Goal: Task Accomplishment & Management: Manage account settings

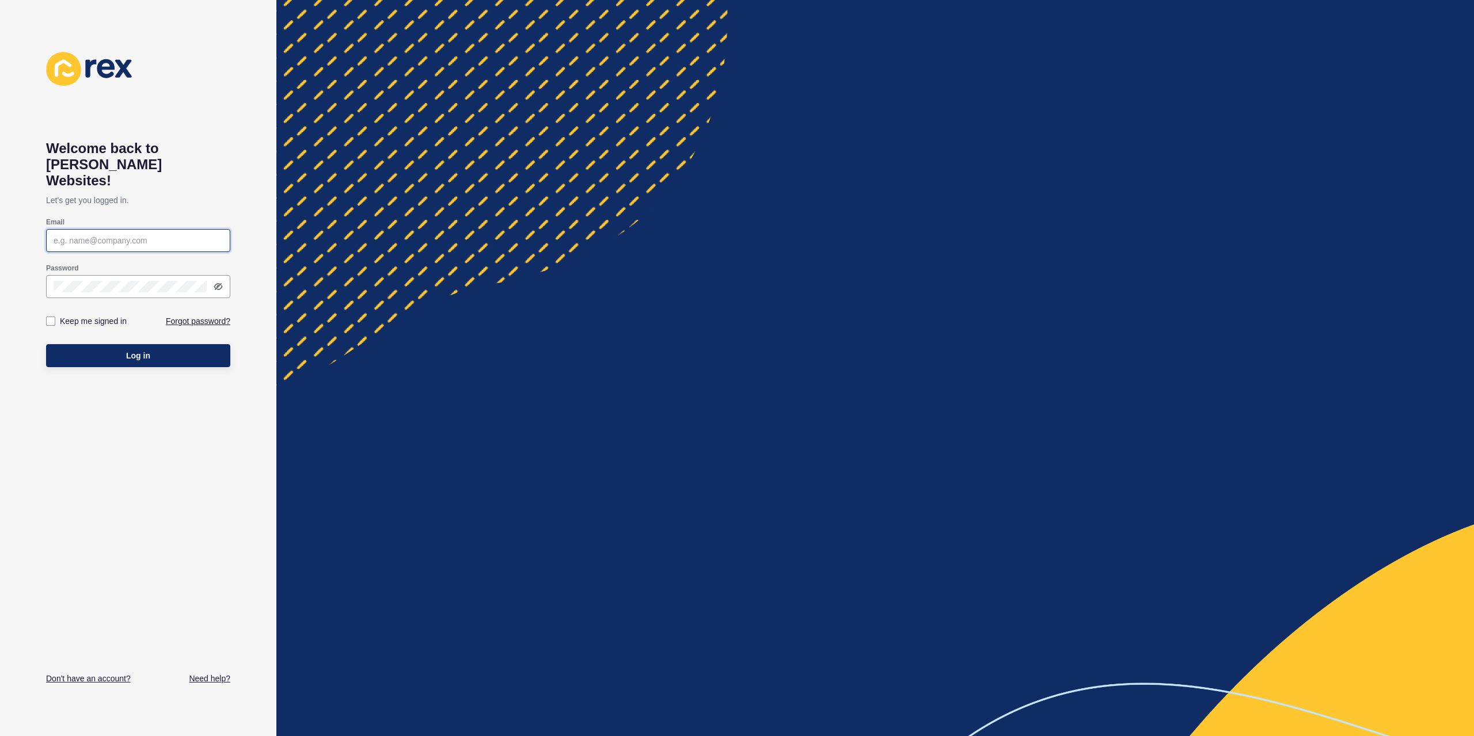
click at [152, 235] on input "Email" at bounding box center [138, 241] width 169 height 12
type input "[PERSON_NAME][EMAIL_ADDRESS][DOMAIN_NAME]"
click at [107, 315] on label "Keep me signed in" at bounding box center [93, 321] width 67 height 12
click at [56, 318] on input "Keep me signed in" at bounding box center [51, 321] width 7 height 7
checkbox input "true"
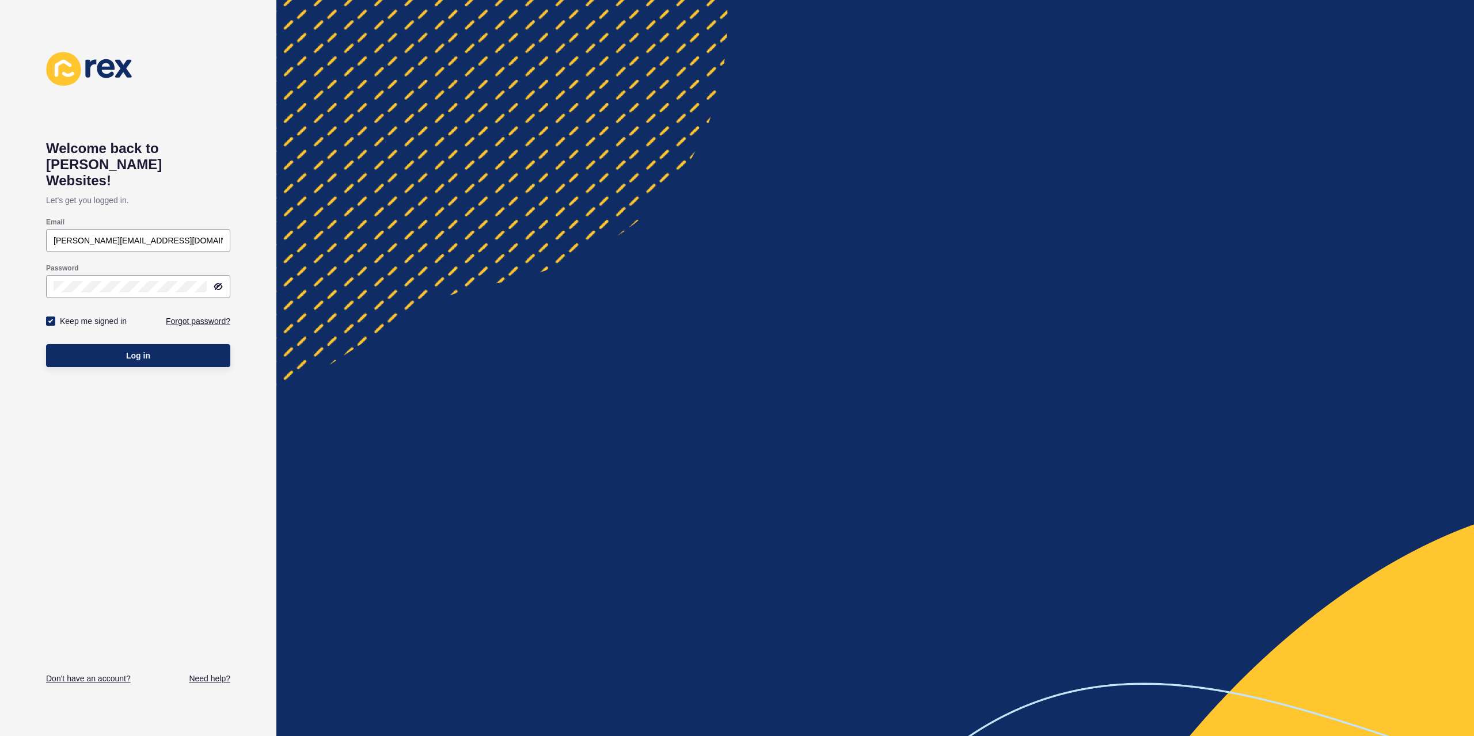
click at [130, 339] on div "Log in" at bounding box center [138, 356] width 184 height 35
click at [131, 344] on button "Log in" at bounding box center [138, 355] width 184 height 23
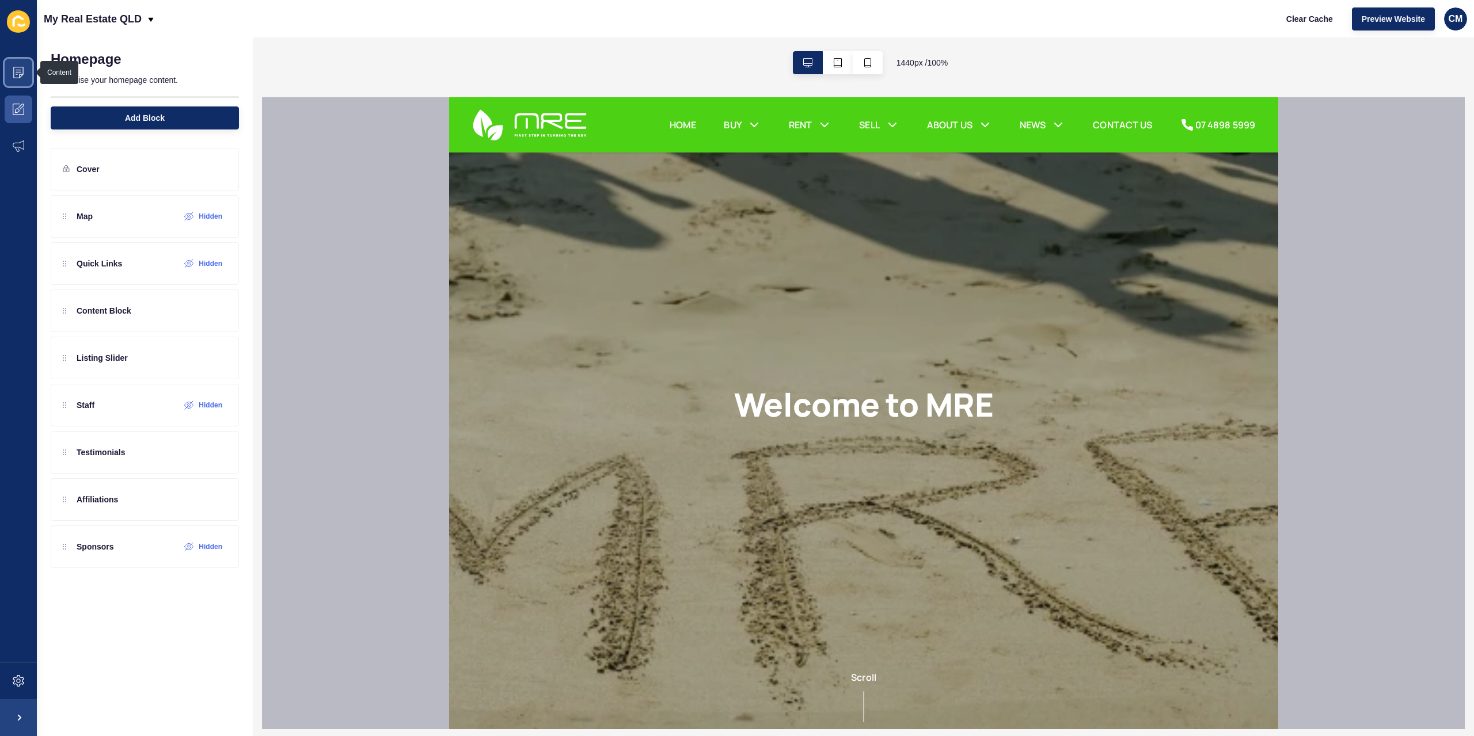
click at [31, 78] on span at bounding box center [18, 72] width 37 height 37
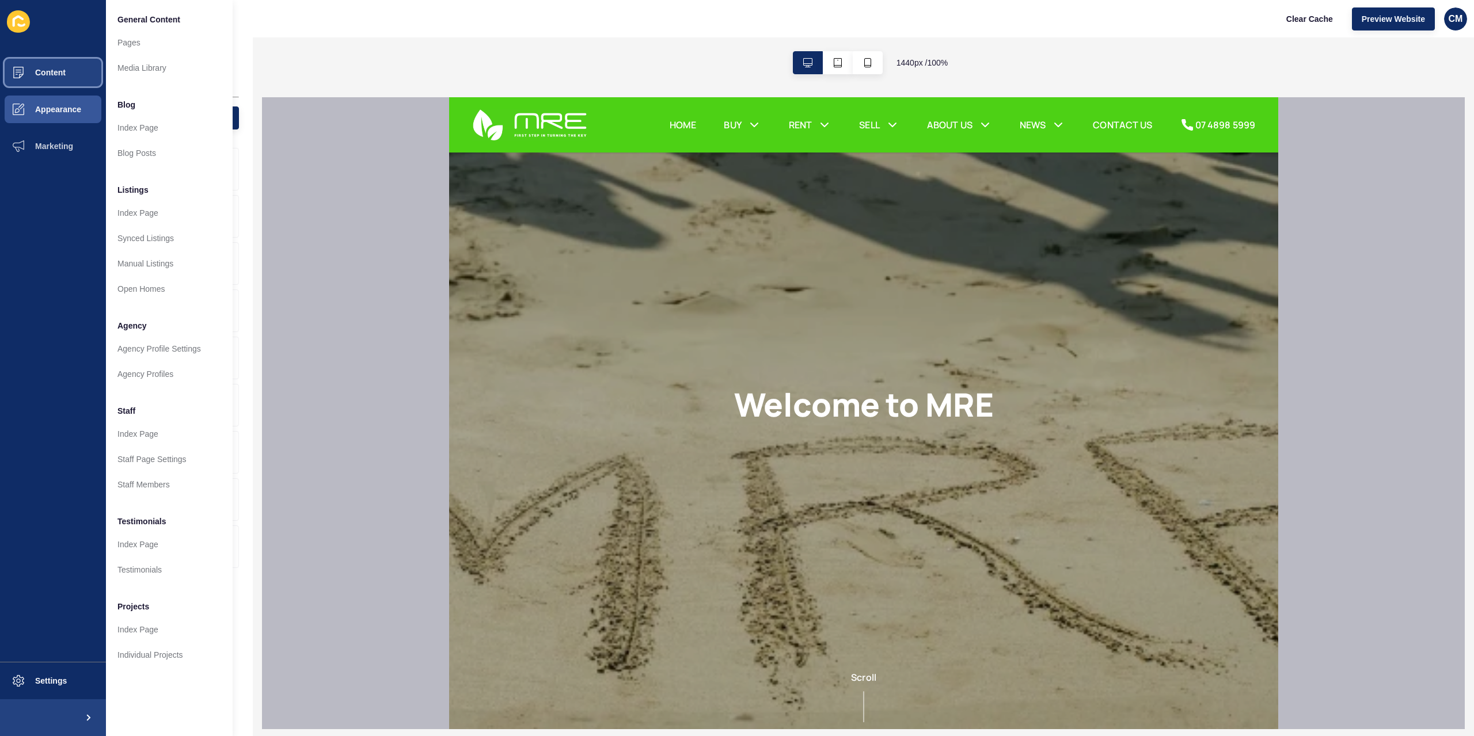
click at [73, 71] on button "Content" at bounding box center [53, 72] width 106 height 37
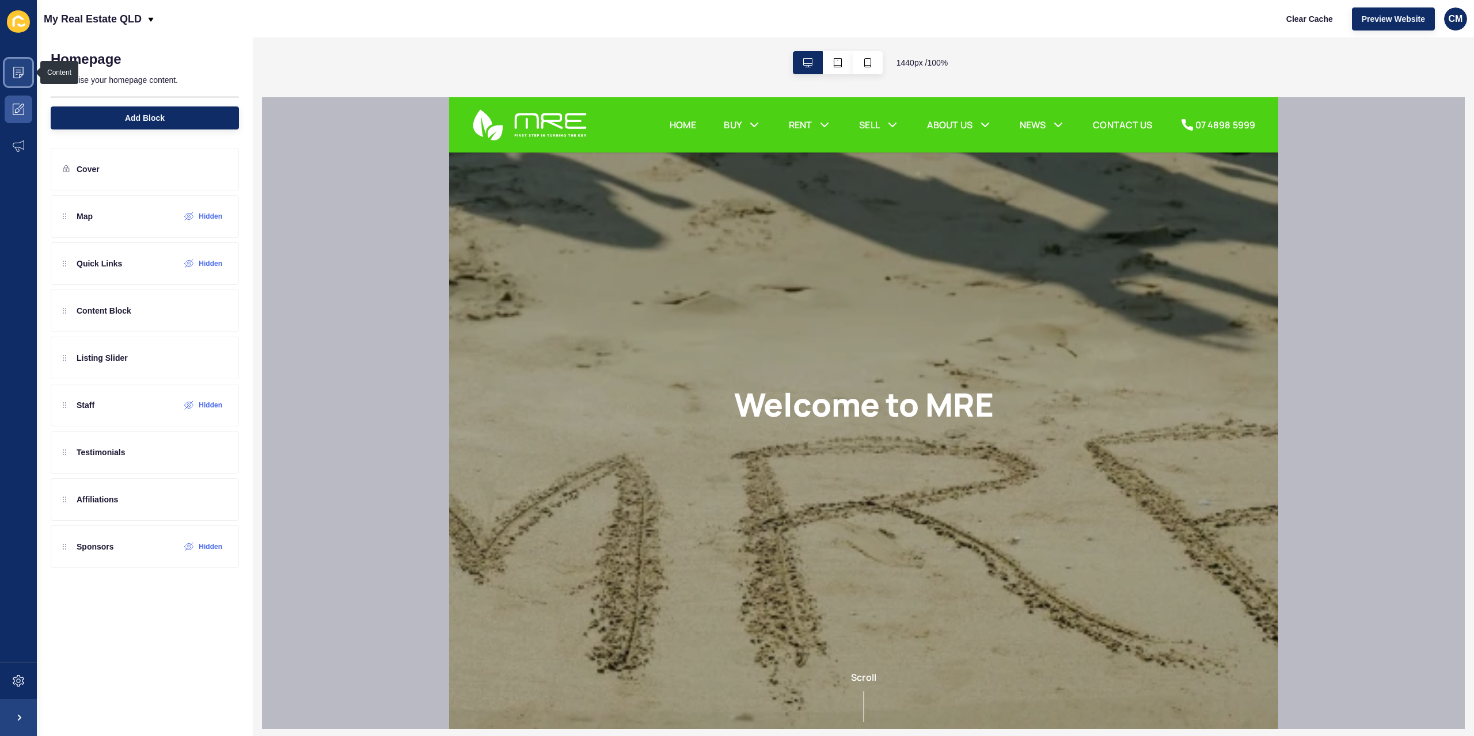
click at [22, 74] on icon at bounding box center [18, 73] width 10 height 12
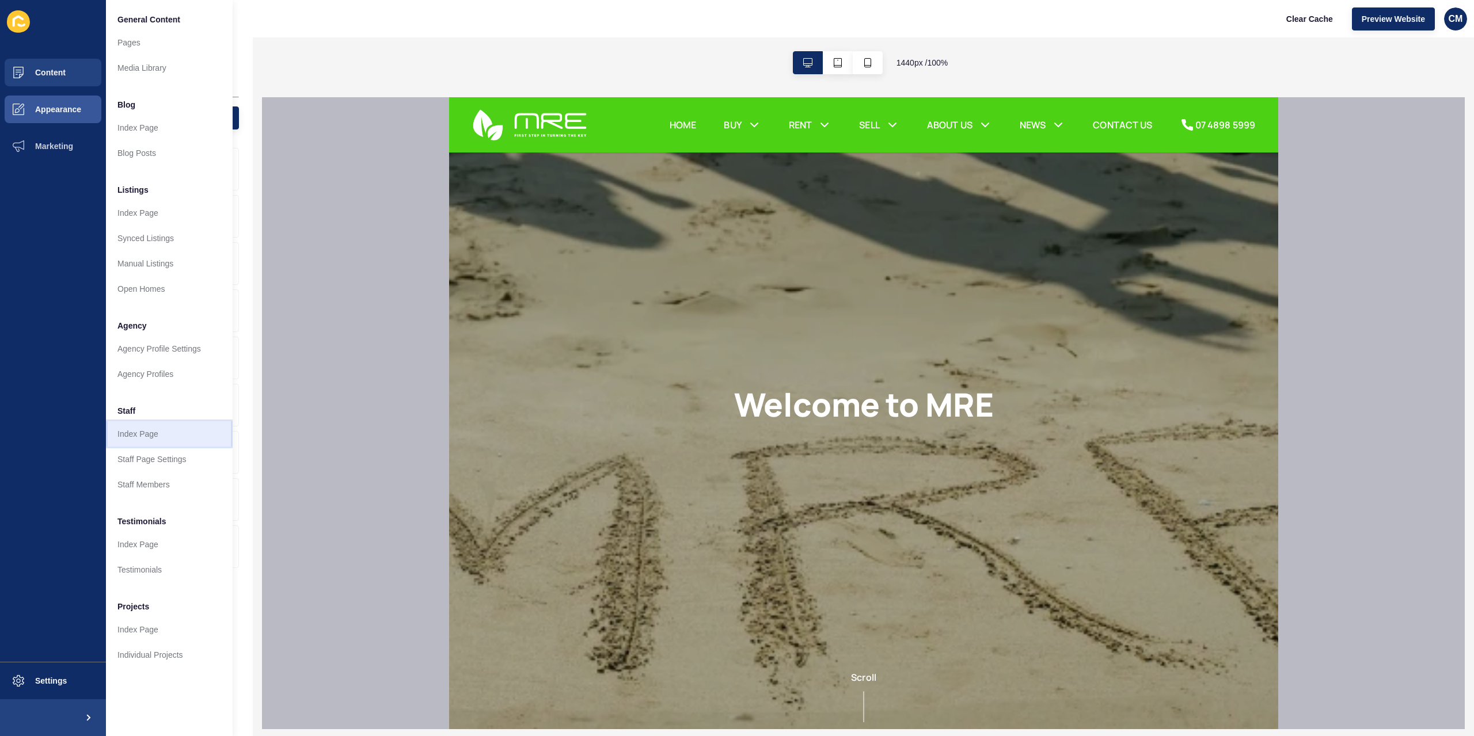
click at [144, 427] on link "Index Page" at bounding box center [169, 433] width 127 height 25
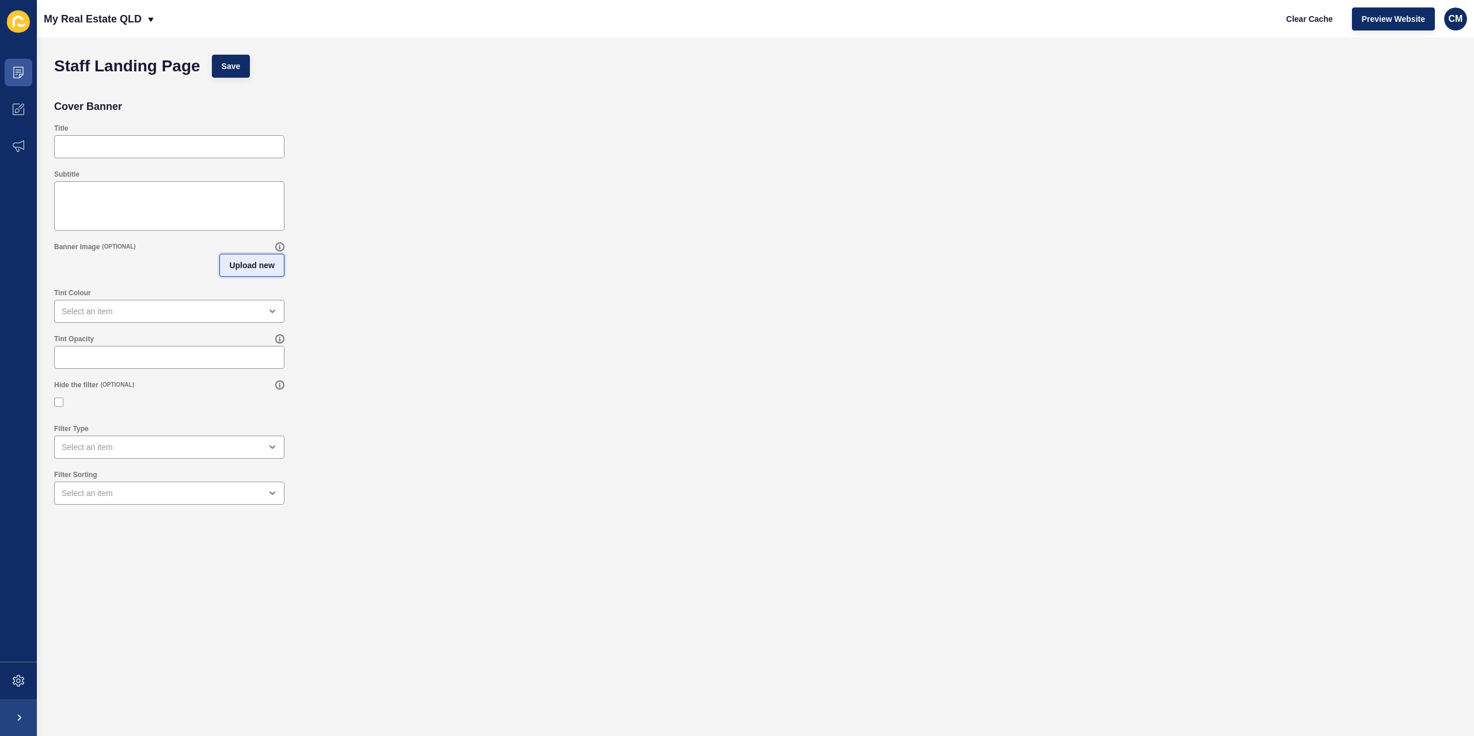
click at [235, 268] on span "Upload new" at bounding box center [251, 266] width 45 height 12
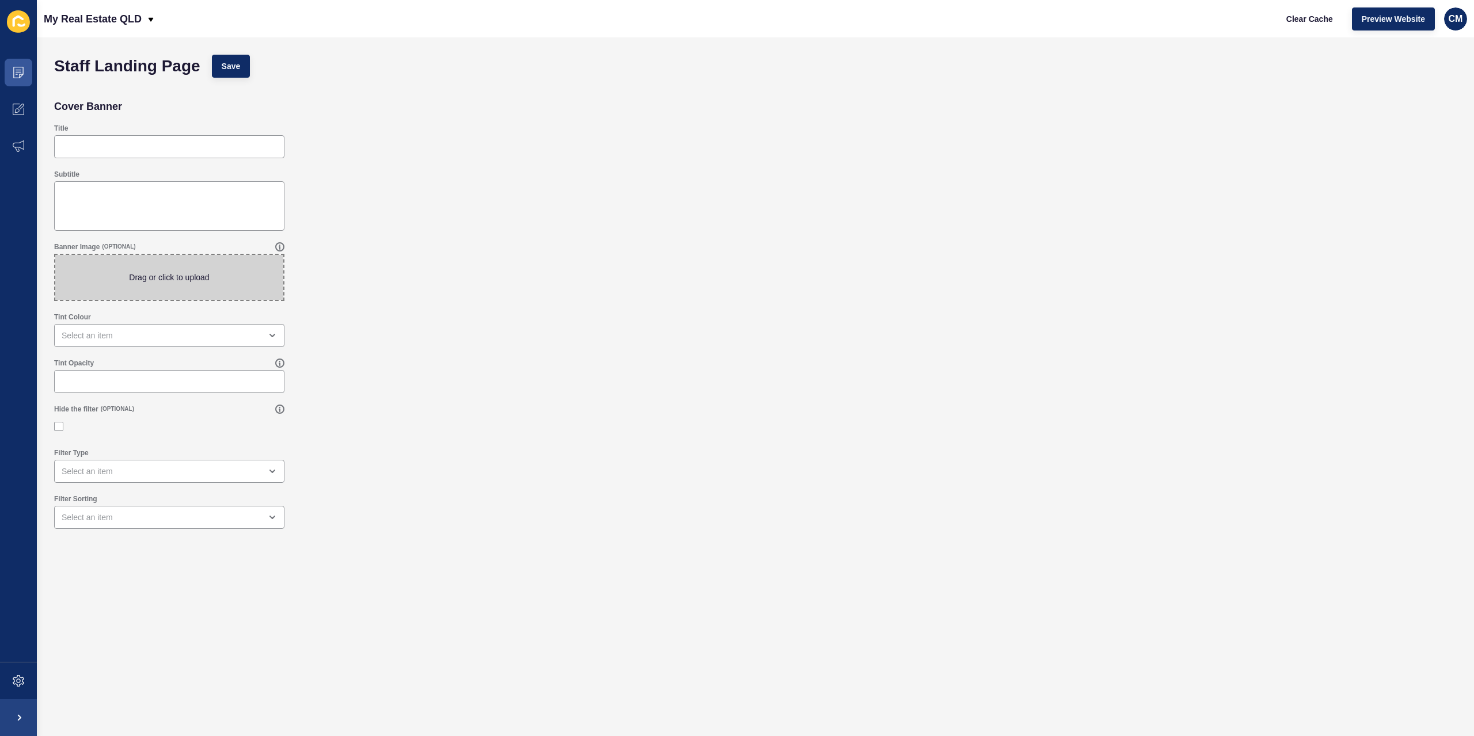
click at [237, 275] on span at bounding box center [169, 277] width 228 height 45
click at [55, 255] on input "Drag or click to upload" at bounding box center [55, 255] width 0 height 0
type input "C:\fakepath\EDIT2 IMG_2391-Edit-Edit-Edit.jpg"
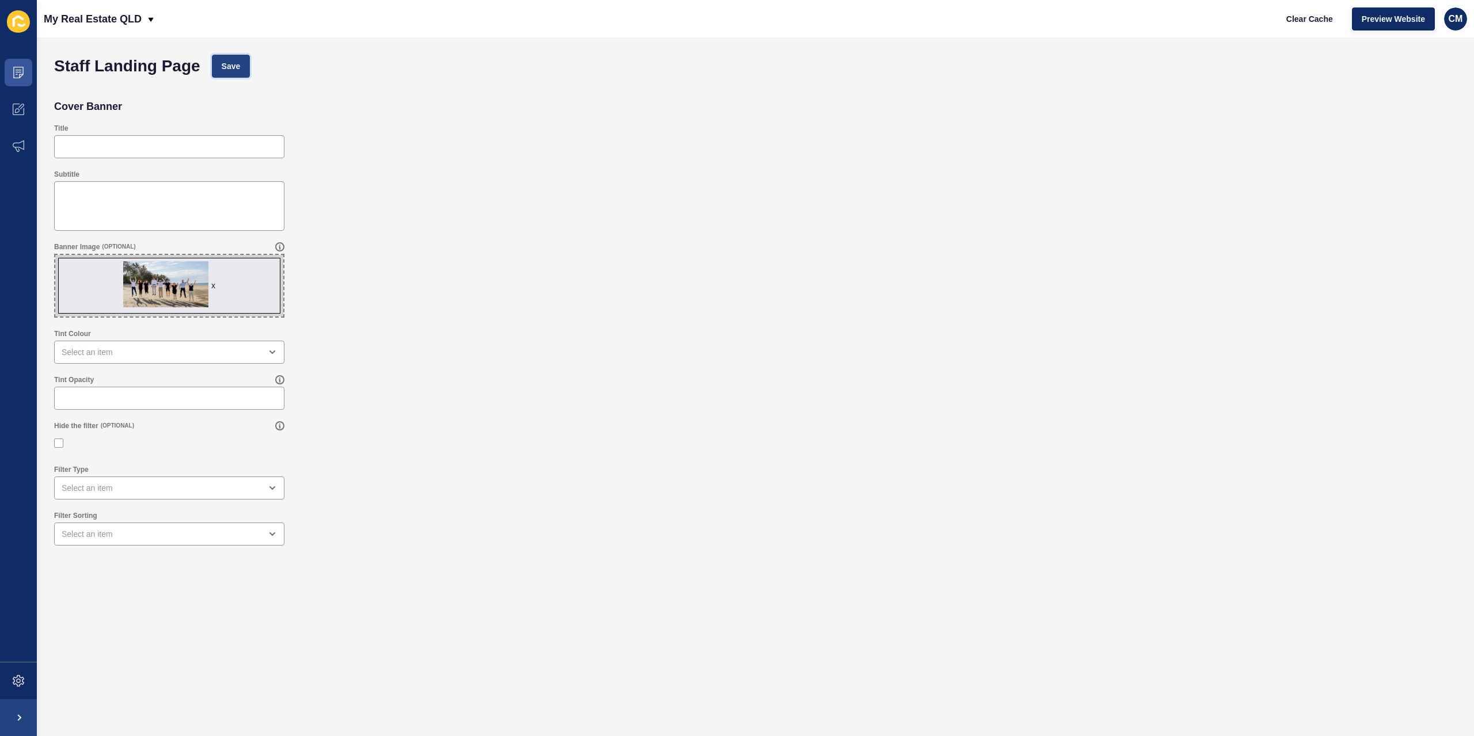
click at [239, 68] on span "Save" at bounding box center [231, 66] width 19 height 12
click at [18, 108] on icon at bounding box center [19, 110] width 12 height 12
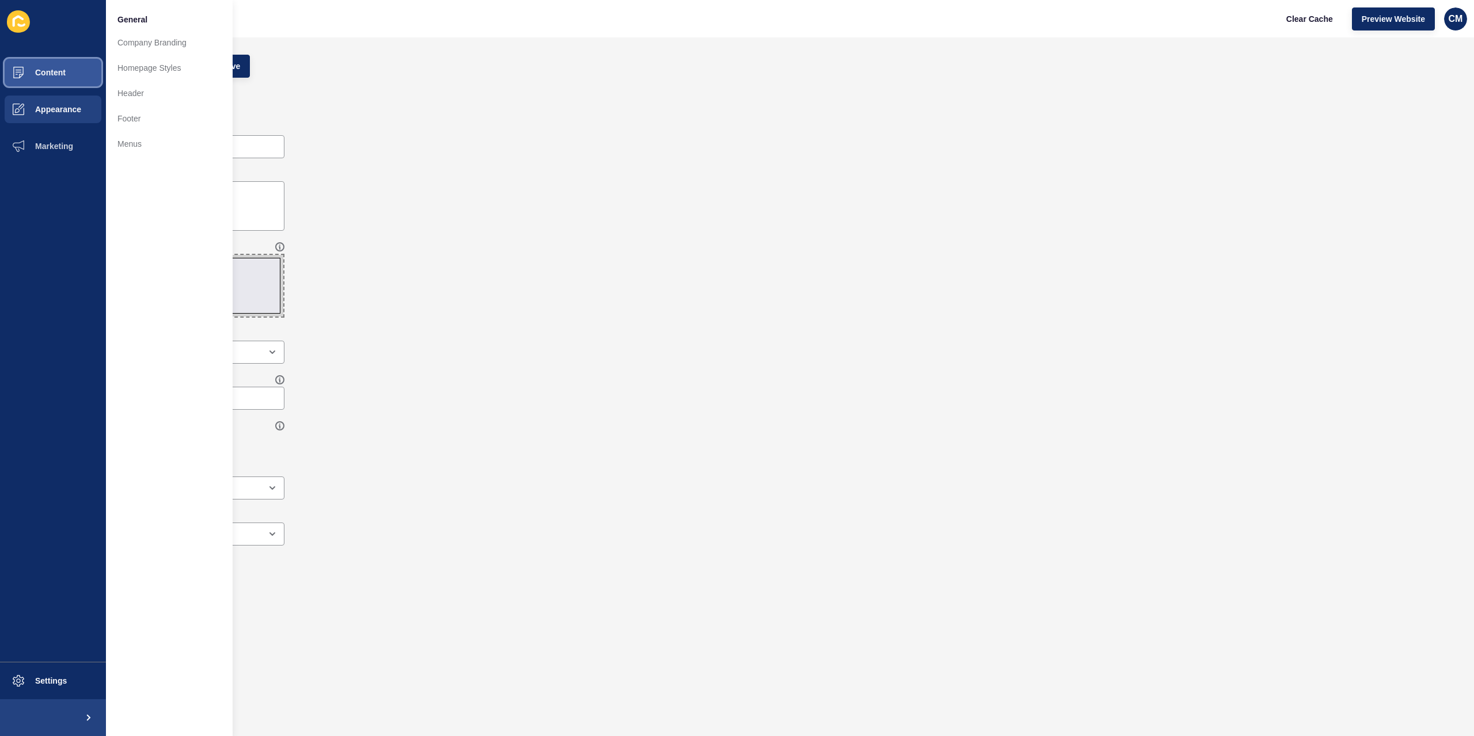
click at [52, 69] on span "Content" at bounding box center [31, 72] width 67 height 9
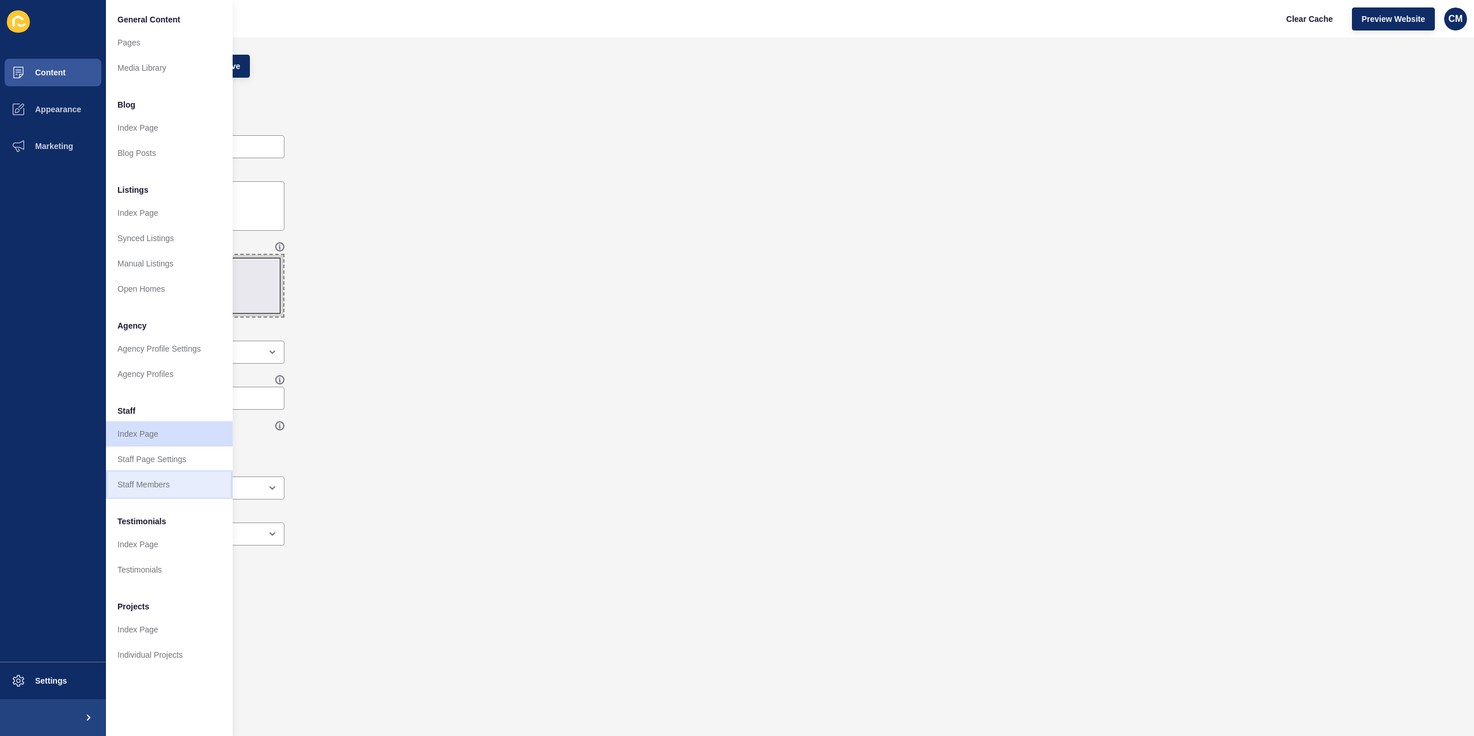
click at [126, 475] on link "Staff Members" at bounding box center [169, 484] width 127 height 25
